Goal: Answer question/provide support

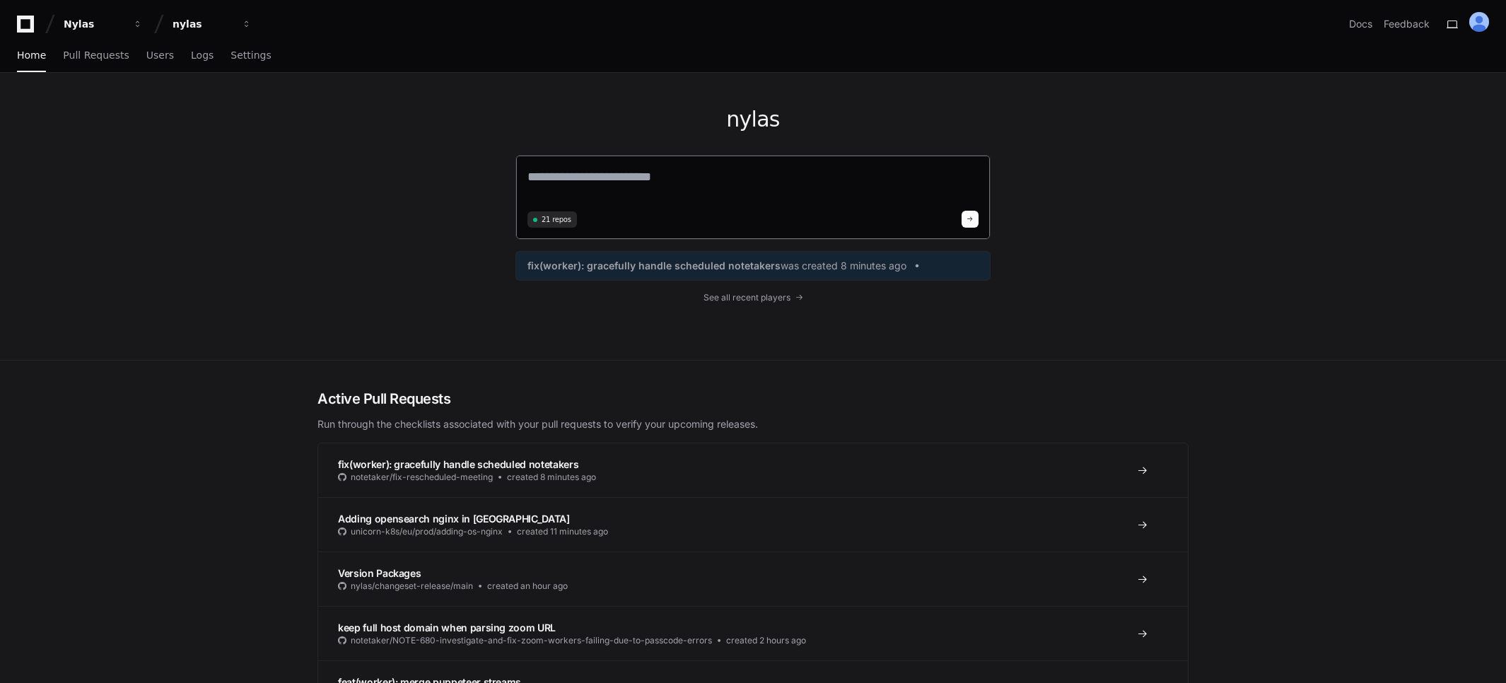
click at [682, 187] on textarea at bounding box center [752, 187] width 451 height 40
click at [679, 185] on textarea at bounding box center [752, 187] width 451 height 40
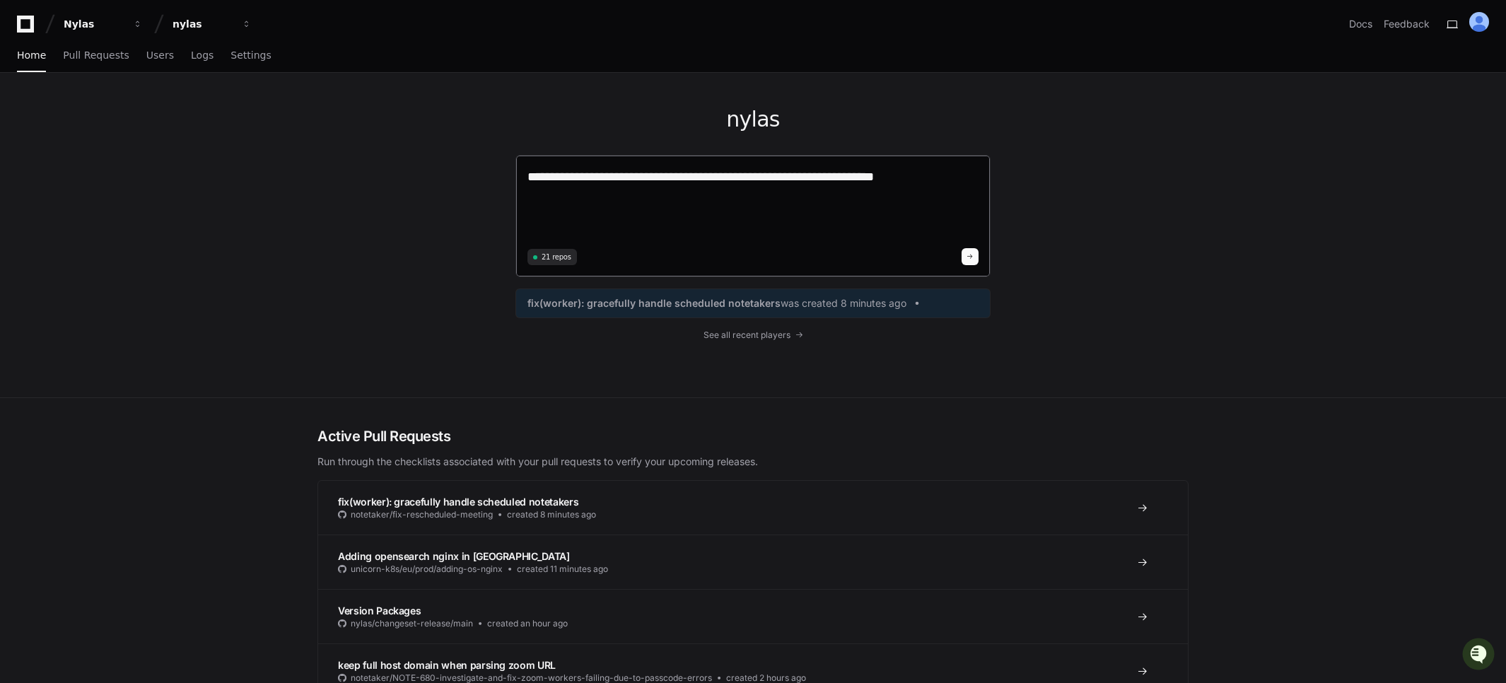
paste textarea "**********"
type textarea "**********"
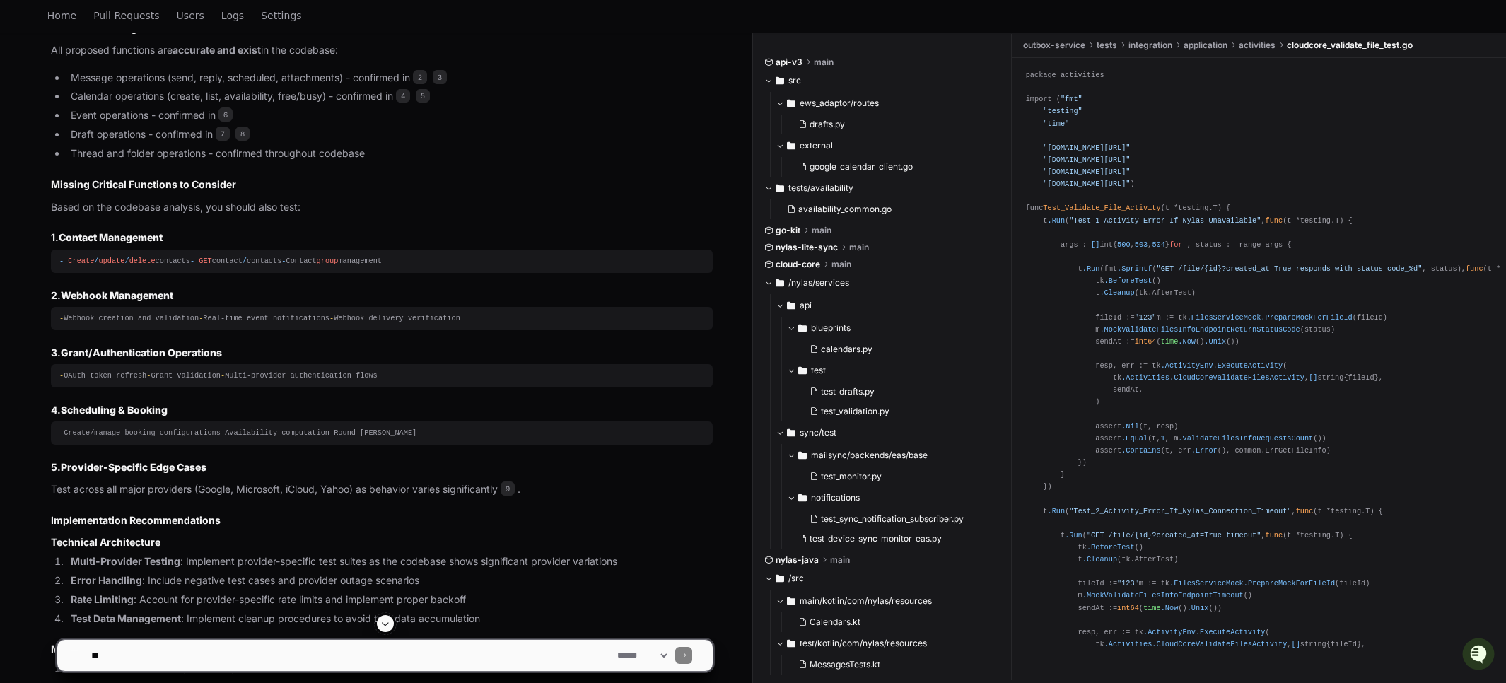
scroll to position [1430, 0]
click at [52, 231] on h3 "1. Contact Management" at bounding box center [382, 236] width 662 height 14
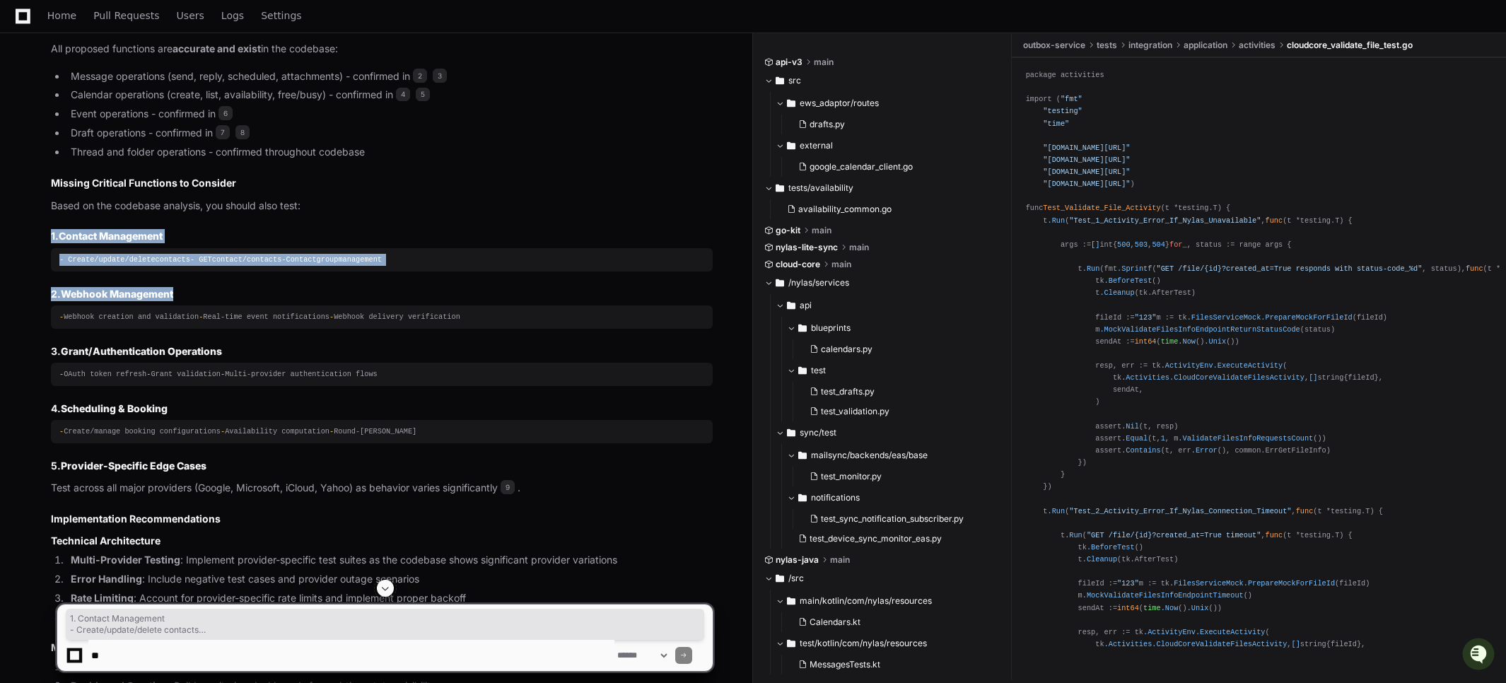
drag, startPoint x: 51, startPoint y: 230, endPoint x: 176, endPoint y: 316, distance: 152.0
click at [176, 316] on article "Your automation proposal is well-structured and addresses a critical need for p…" at bounding box center [382, 497] width 662 height 1299
copy article "1. Contact Management - Create / update / delete contacts - GET contact / conta…"
click at [159, 653] on textarea at bounding box center [351, 655] width 526 height 31
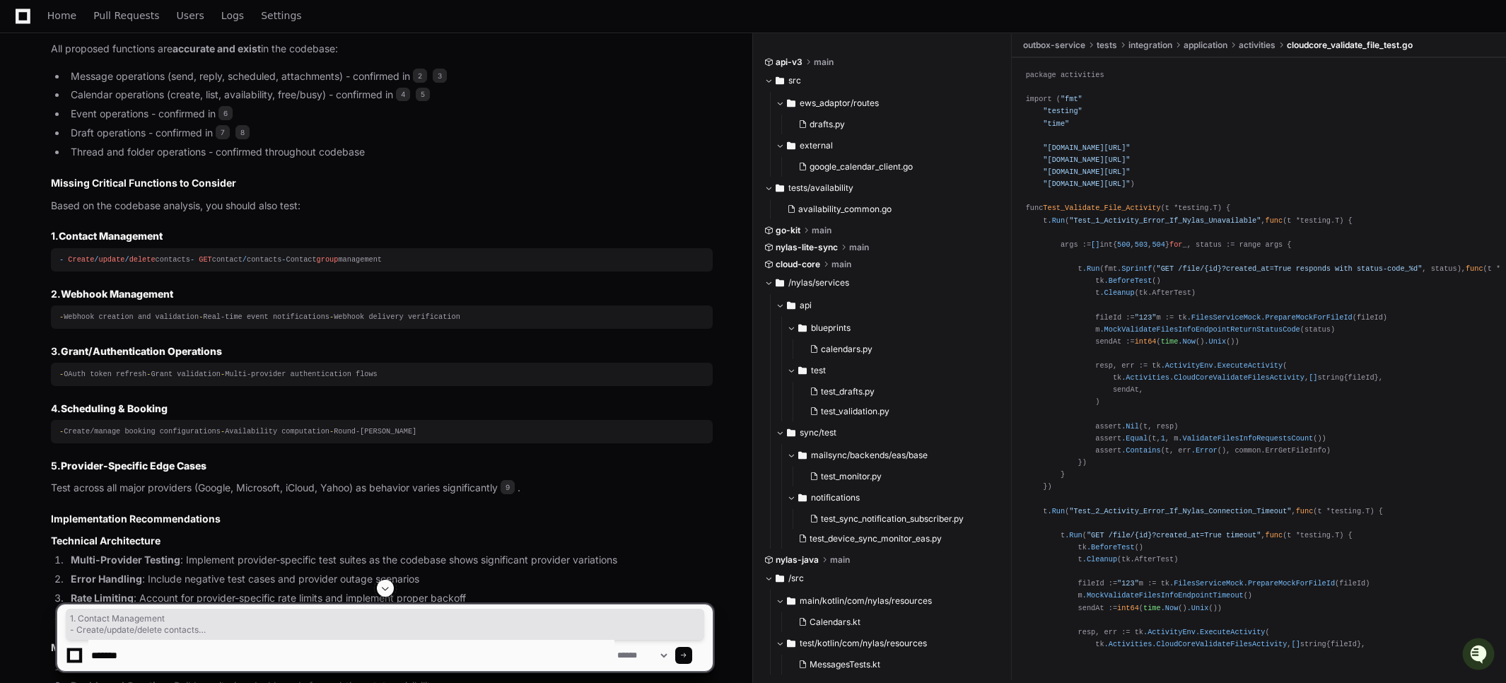
type textarea "******"
drag, startPoint x: 166, startPoint y: 625, endPoint x: 161, endPoint y: 652, distance: 27.3
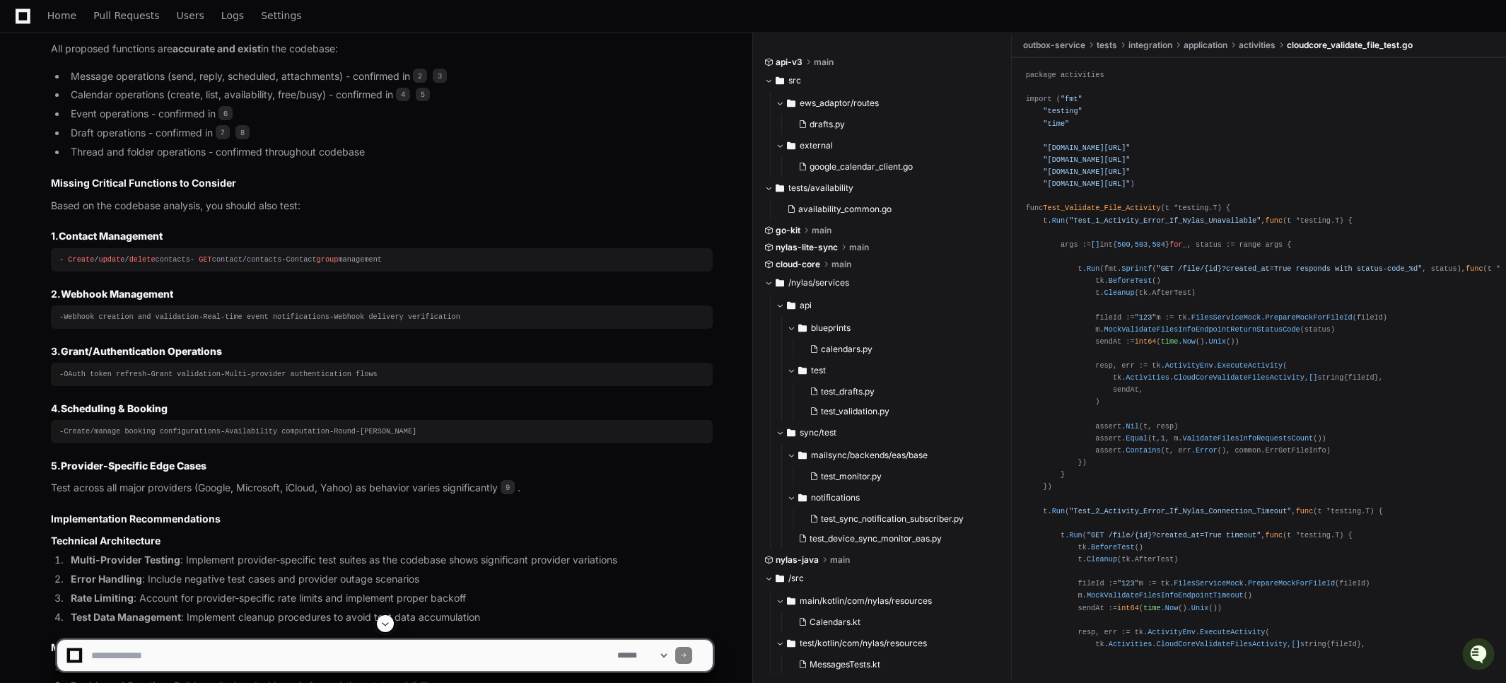
click at [158, 658] on textarea at bounding box center [351, 655] width 526 height 31
click at [149, 662] on textarea "To enrich screen reader interactions, please activate Accessibility in Grammarl…" at bounding box center [351, 655] width 526 height 31
click at [222, 661] on textarea "To enrich screen reader interactions, please activate Accessibility in Grammarl…" at bounding box center [351, 655] width 526 height 31
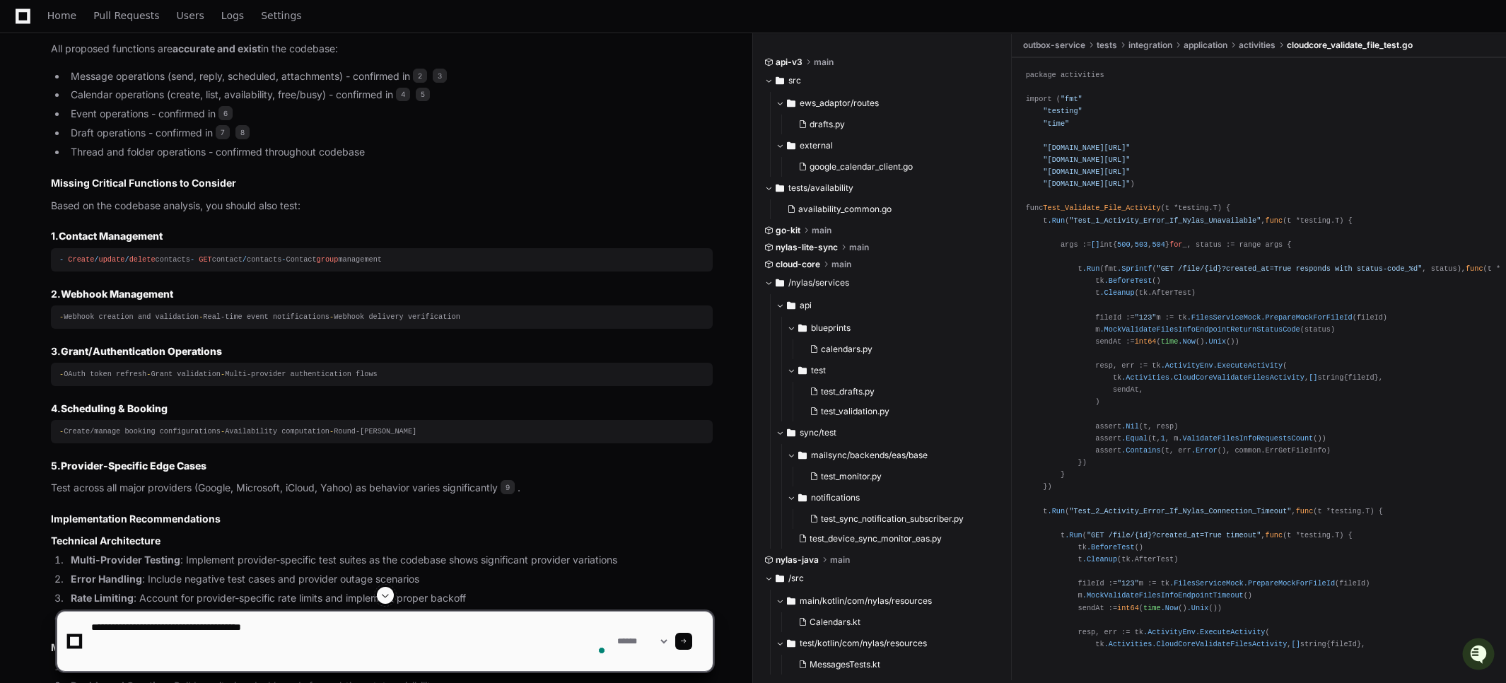
paste textarea "**********"
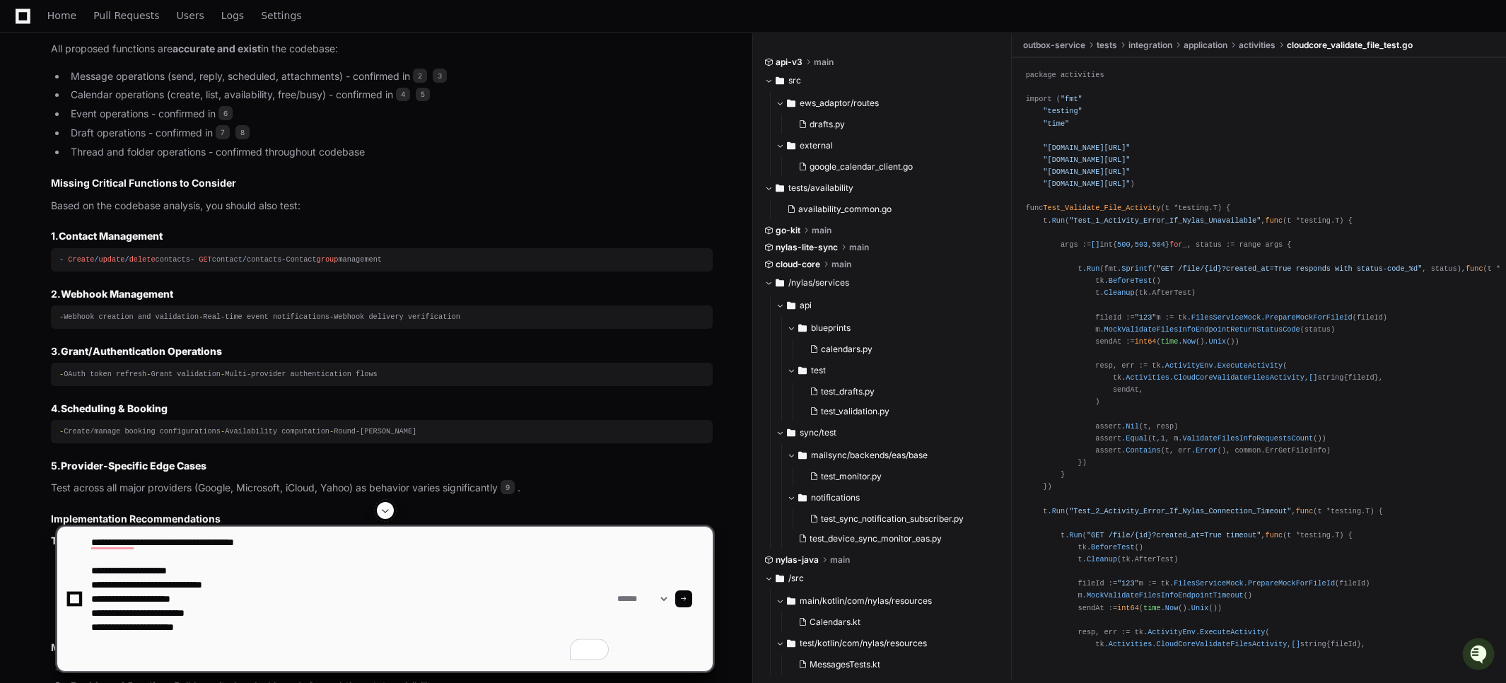
click at [235, 617] on textarea "To enrich screen reader interactions, please activate Accessibility in Grammarl…" at bounding box center [351, 599] width 526 height 144
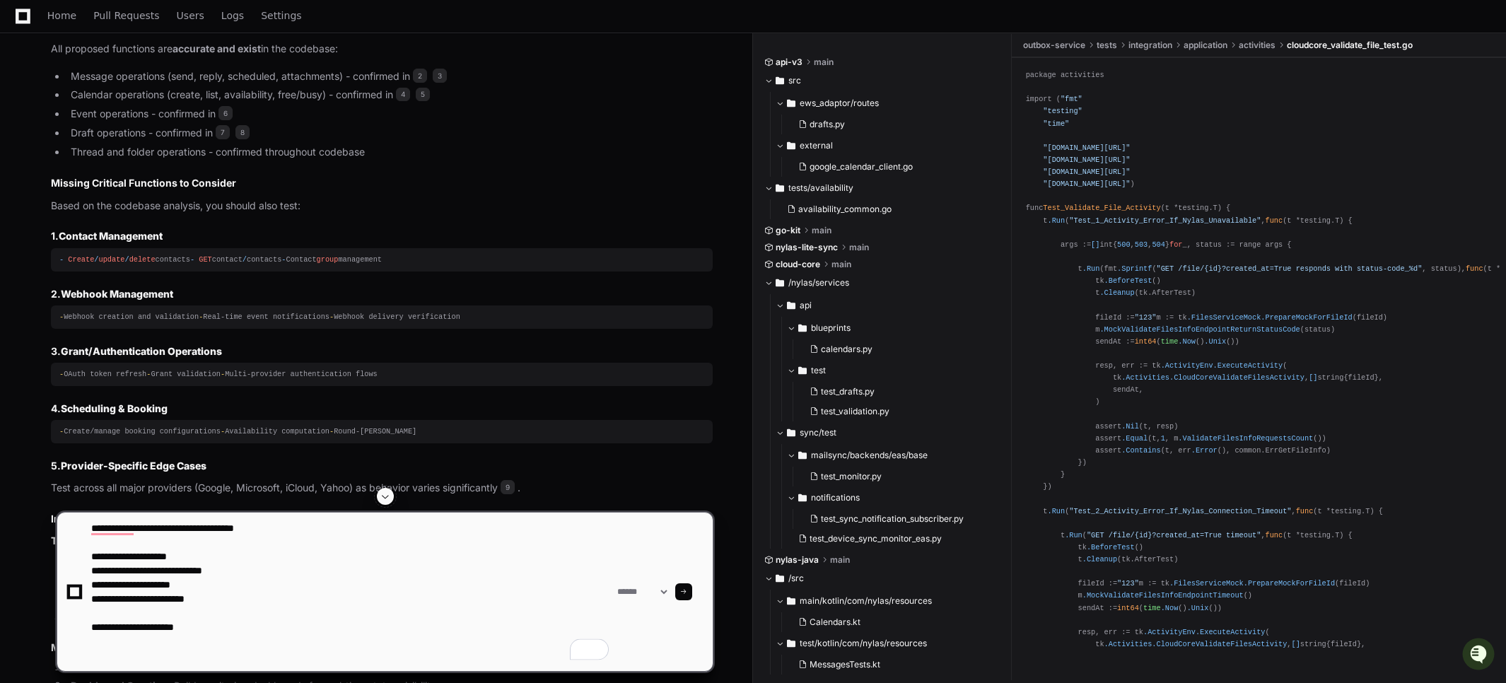
drag, startPoint x: 226, startPoint y: 623, endPoint x: 231, endPoint y: 629, distance: 7.6
click at [226, 623] on textarea "To enrich screen reader interactions, please activate Accessibility in Grammarl…" at bounding box center [351, 592] width 526 height 158
type textarea "**********"
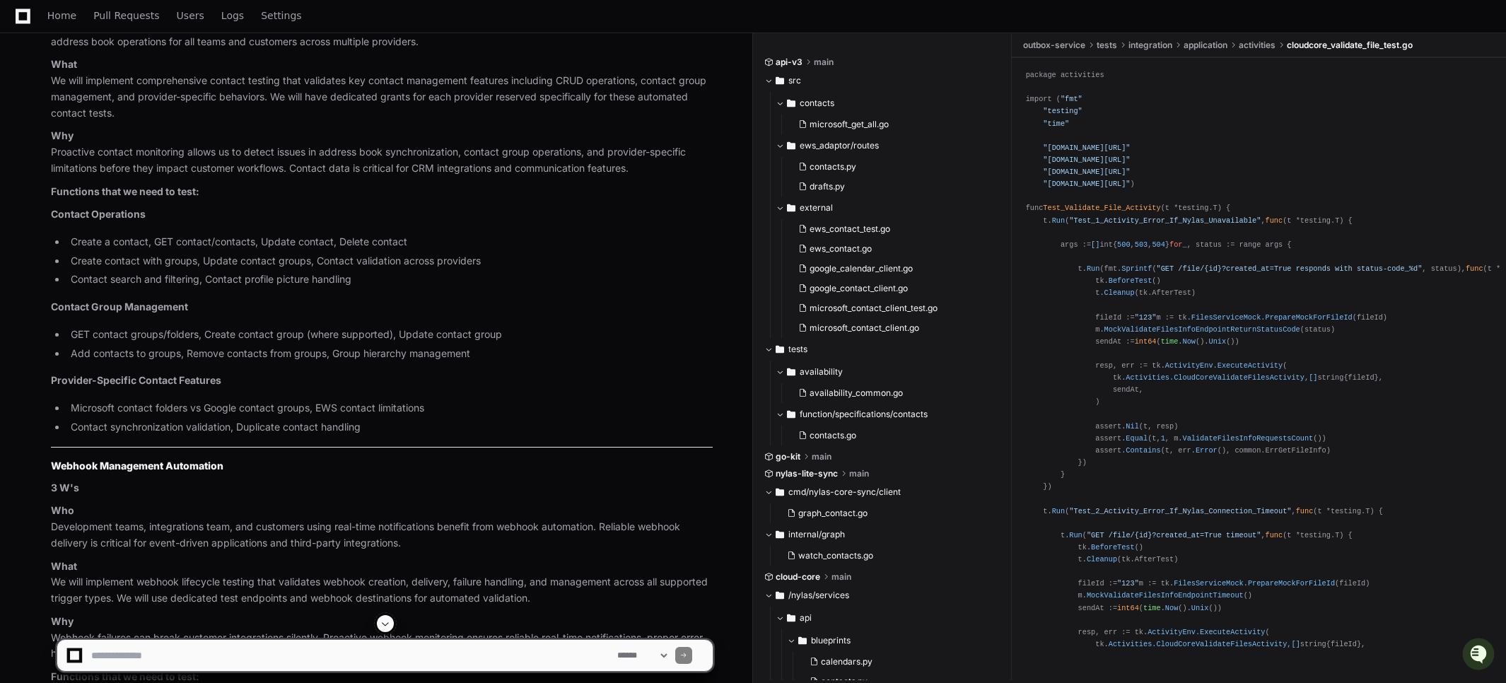
scroll to position [3332, 0]
click at [52, 200] on strong "Functions that we need to test:" at bounding box center [125, 194] width 148 height 12
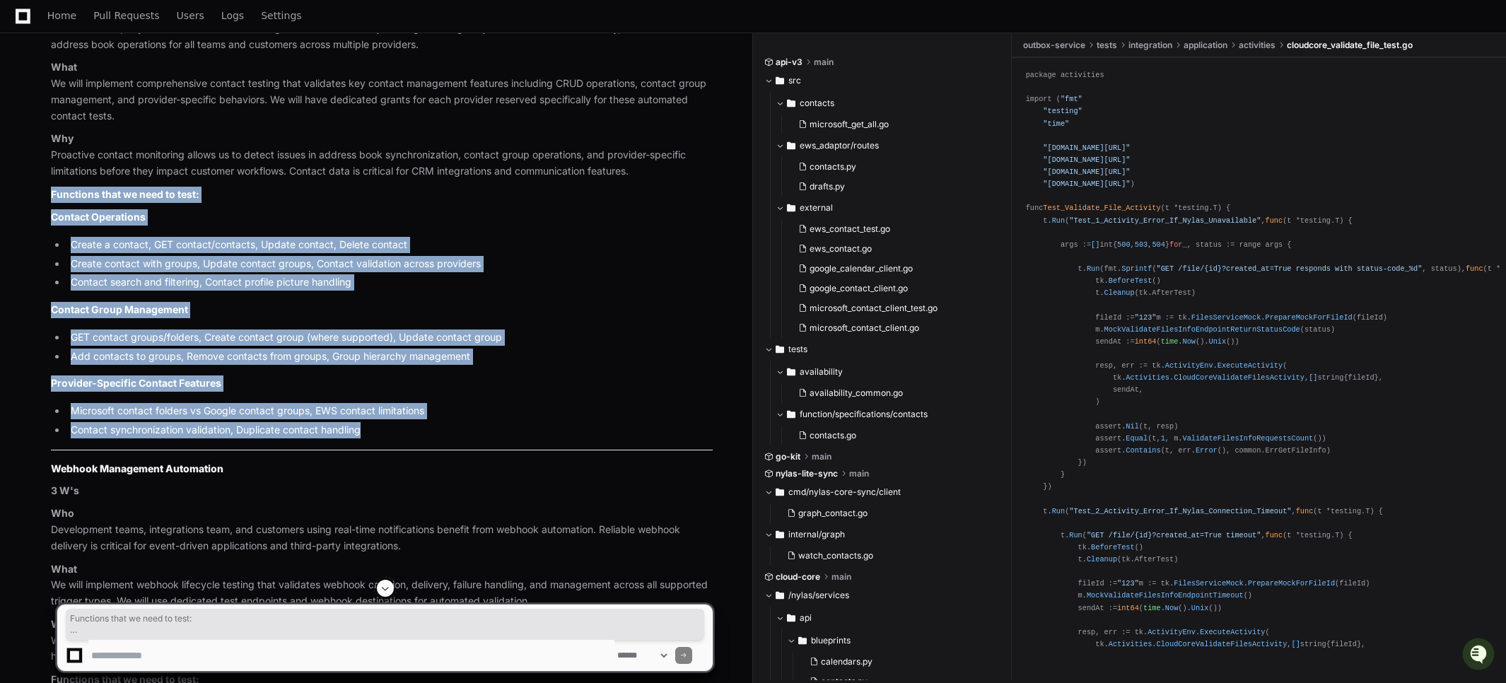
drag, startPoint x: 52, startPoint y: 301, endPoint x: 366, endPoint y: 541, distance: 394.4
click at [366, 541] on article "Here are the additions following the same pattern as your original automation p…" at bounding box center [382, 667] width 662 height 1523
copy article "Functions that we need to test: Contact Operations Create a contact, GET contac…"
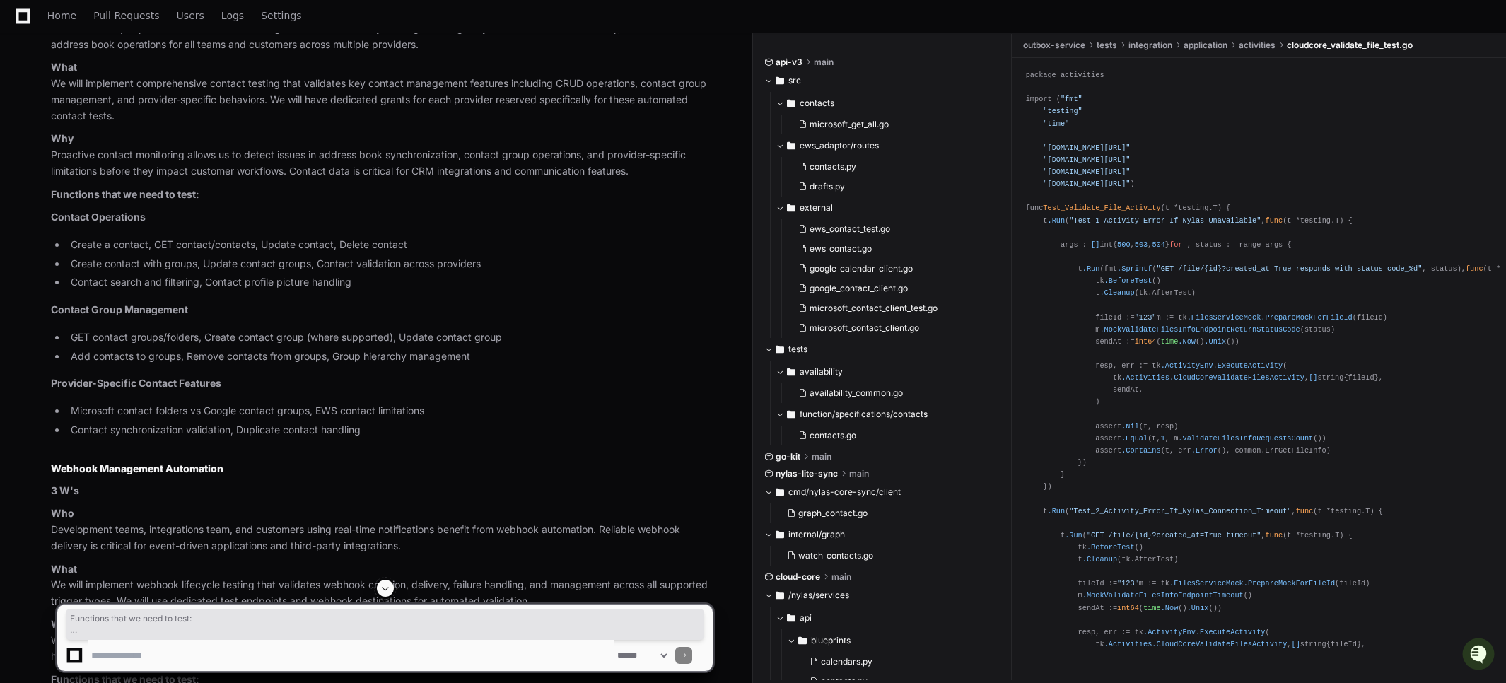
click at [125, 365] on li "Add contacts to groups, Remove contacts from groups, Group hierarchy management" at bounding box center [389, 357] width 646 height 16
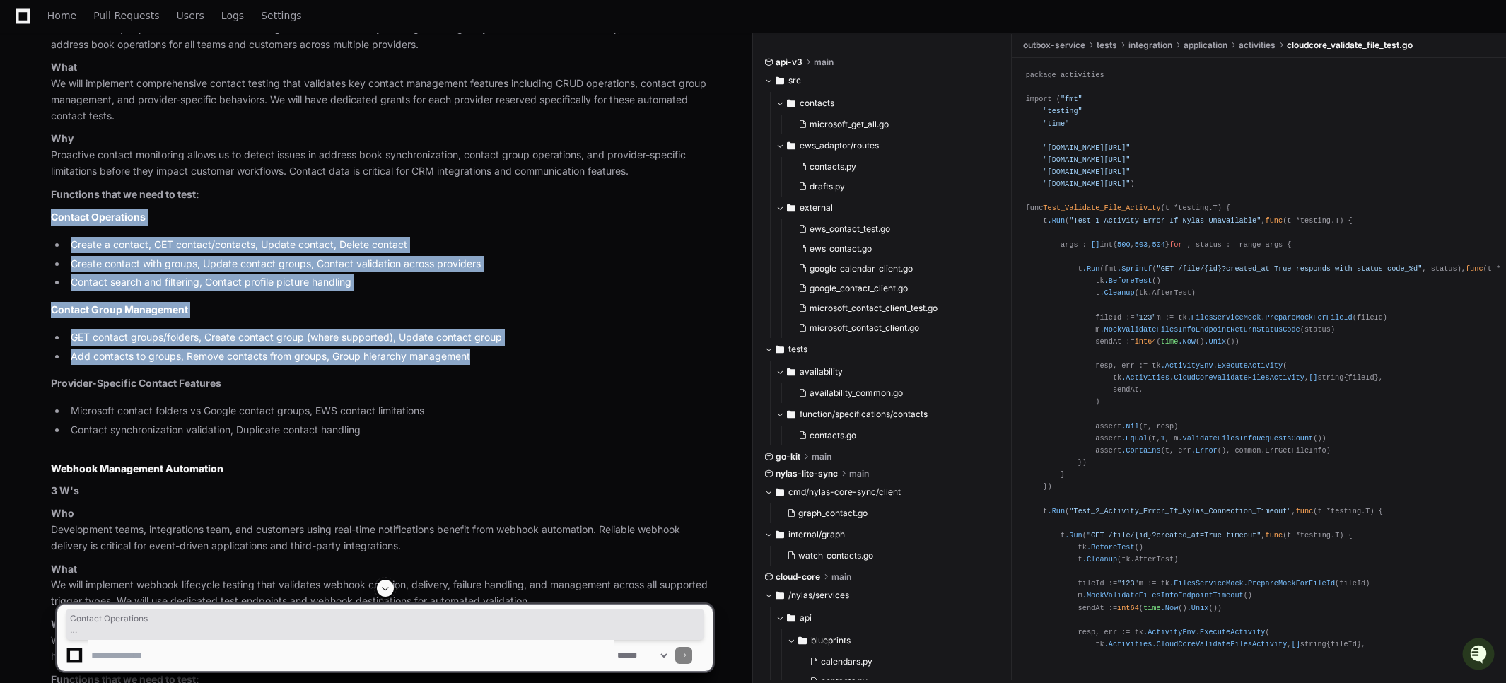
drag, startPoint x: 482, startPoint y: 465, endPoint x: 23, endPoint y: 312, distance: 483.6
click at [23, 312] on div "contacts.mdx 11 microsoft_contact_client_test.go 12 contacts.go 13 webhooks.py …" at bounding box center [368, 619] width 690 height 1620
copy article "Contact Operations Create a contact, GET contact/contacts, Update contact, Dele…"
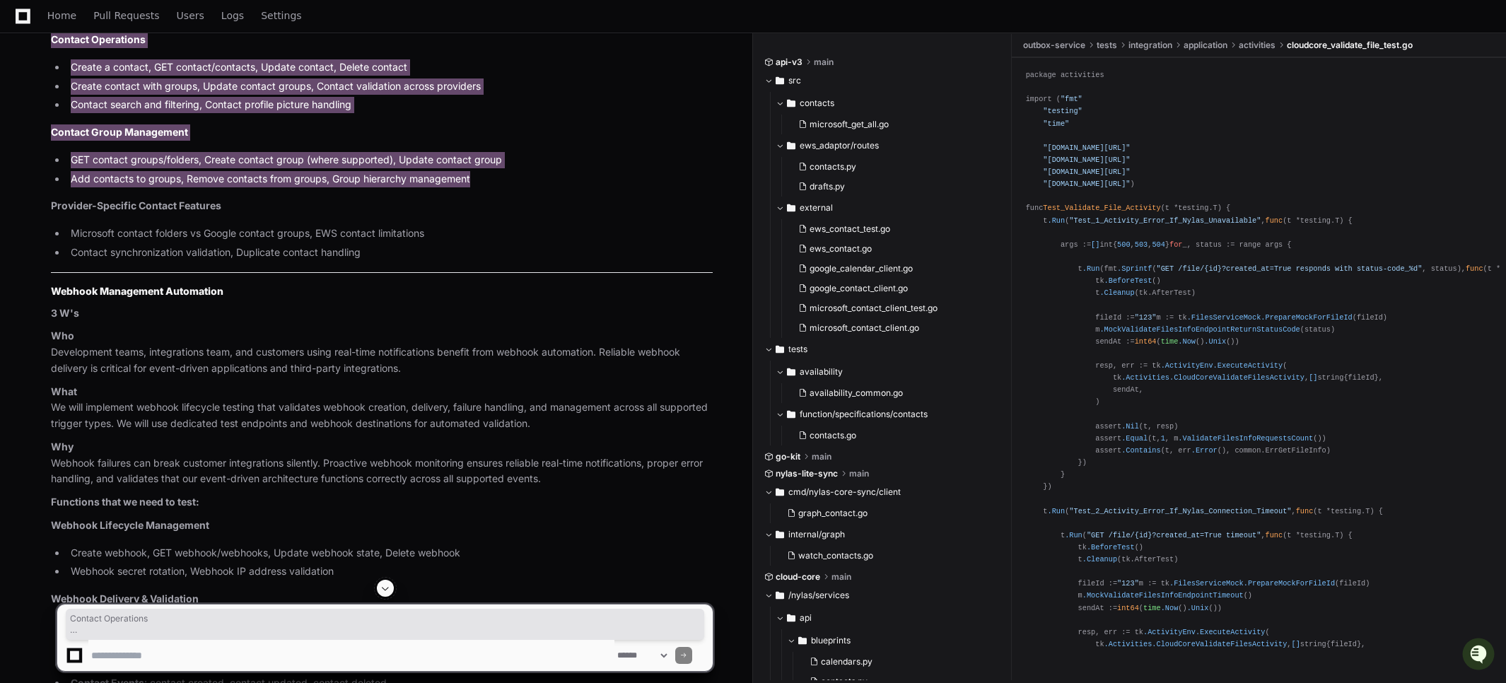
scroll to position [3525, 0]
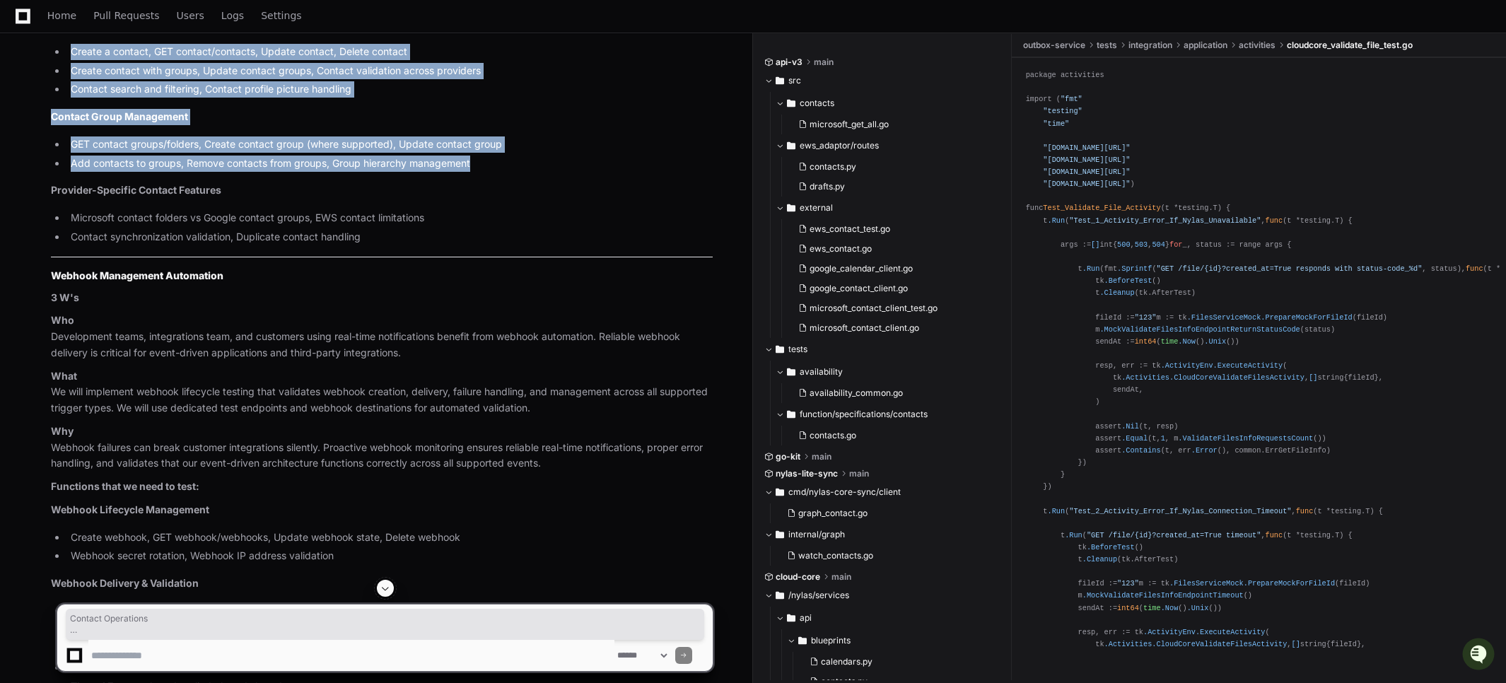
click at [58, 281] on strong "Webhook Management Automation" at bounding box center [137, 275] width 173 height 12
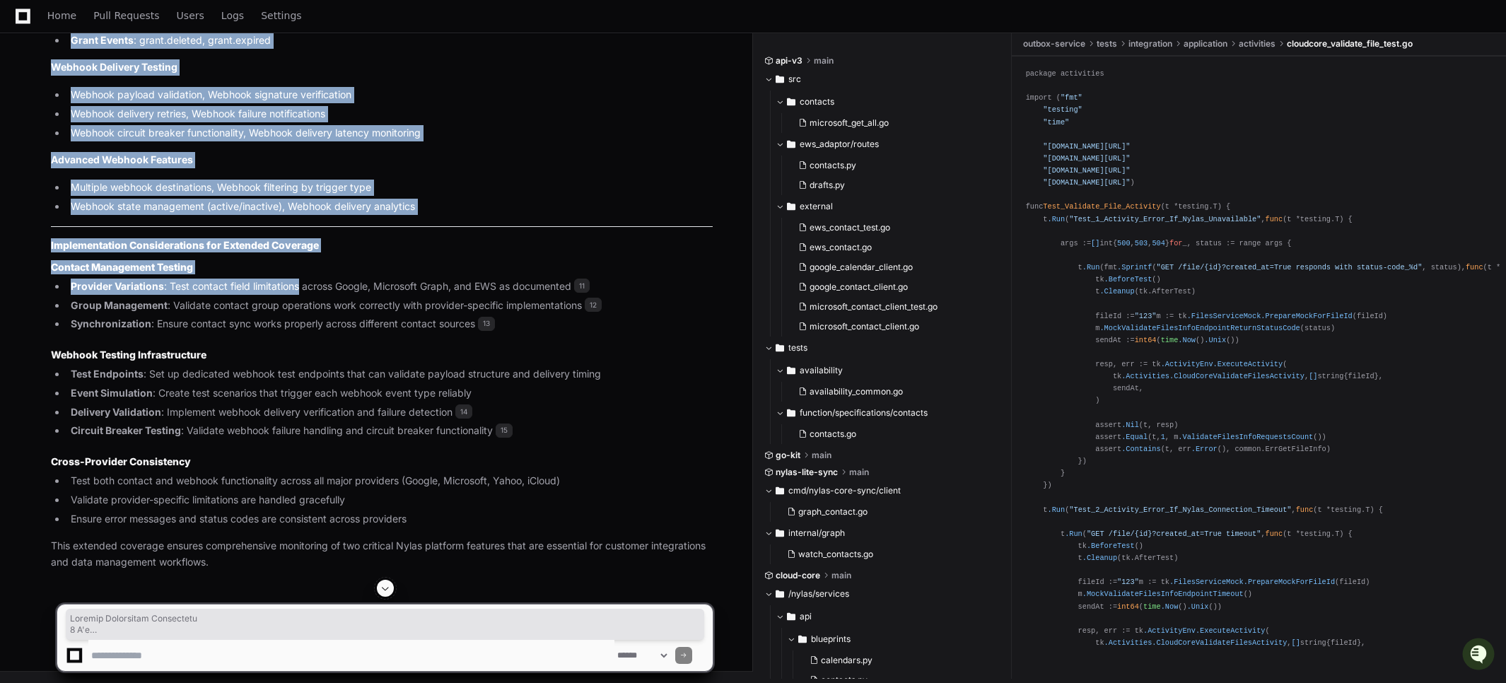
scroll to position [4296, 0]
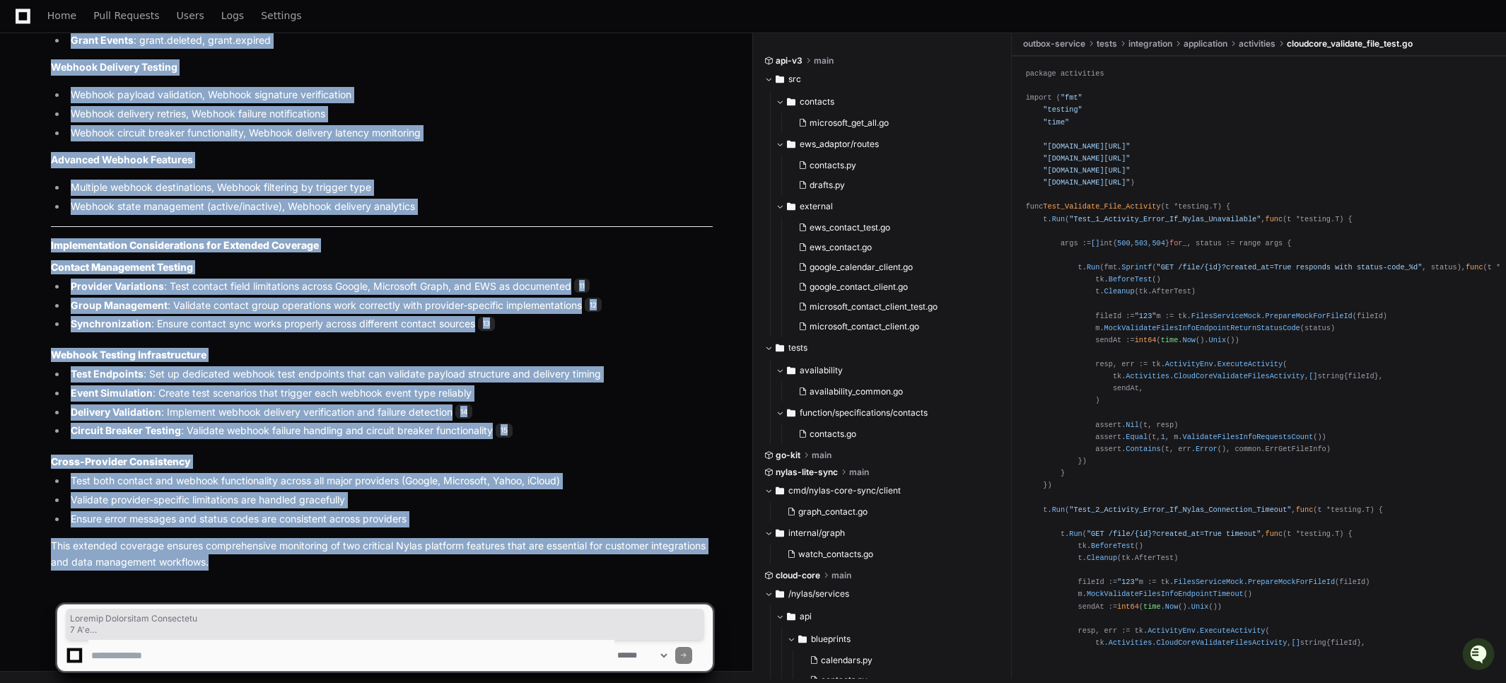
drag, startPoint x: 58, startPoint y: 382, endPoint x: 361, endPoint y: 564, distance: 353.0
copy div "Webhook Management Automation 3 W's Who Development teams, integrations team, a…"
